Goal: Information Seeking & Learning: Learn about a topic

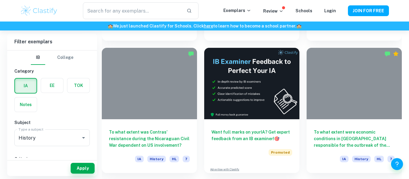
scroll to position [1650, 0]
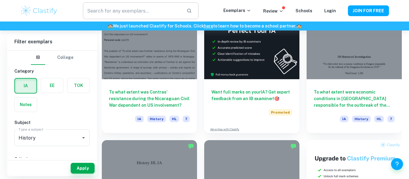
click at [124, 16] on input "text" at bounding box center [132, 10] width 99 height 17
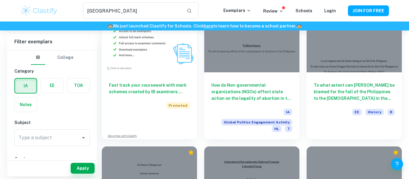
scroll to position [329, 0]
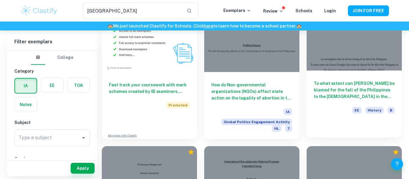
click at [358, 88] on h6 "To what extent can [PERSON_NAME] be blamed for the fall of the Philippines to t…" at bounding box center [354, 90] width 81 height 20
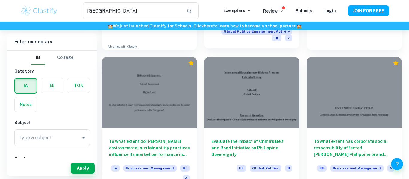
scroll to position [422, 0]
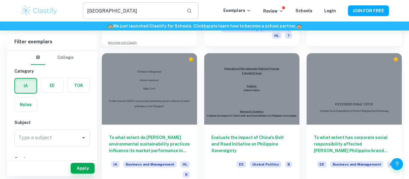
click at [106, 16] on input "[GEOGRAPHIC_DATA]" at bounding box center [132, 10] width 99 height 17
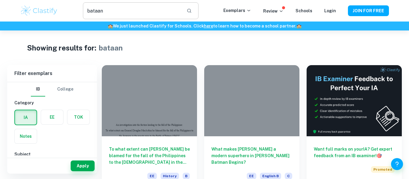
click at [145, 13] on input "bataan" at bounding box center [132, 10] width 99 height 17
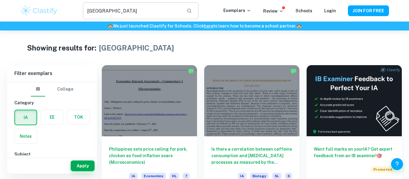
click at [138, 15] on input "[GEOGRAPHIC_DATA]" at bounding box center [132, 10] width 99 height 17
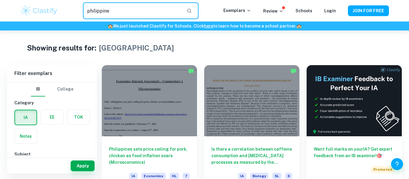
type input "philippine"
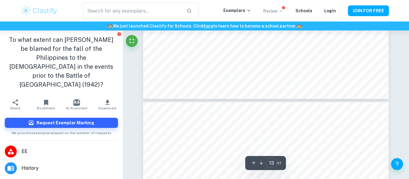
scroll to position [4603, 0]
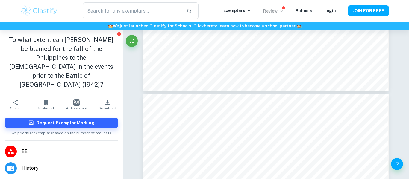
type input "14"
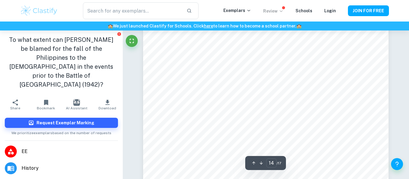
scroll to position [4820, 0]
